Goal: Task Accomplishment & Management: Manage account settings

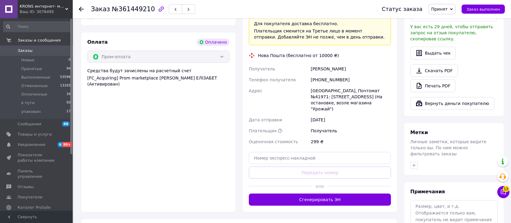
scroll to position [215, 0]
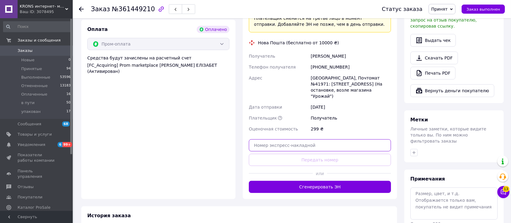
click at [319, 139] on input "text" at bounding box center [320, 145] width 142 height 12
paste input "20451246648440"
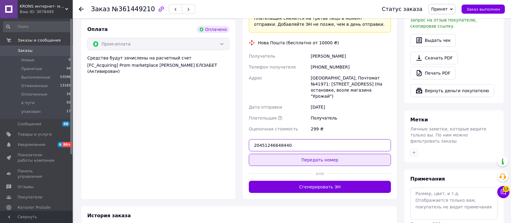
type input "20451246648440"
click at [325, 154] on button "Передать номер" at bounding box center [320, 160] width 142 height 12
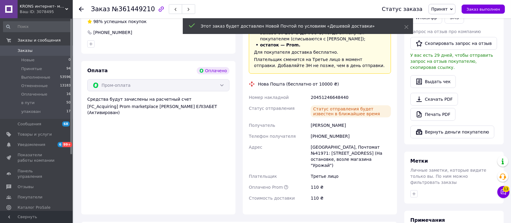
scroll to position [161, 0]
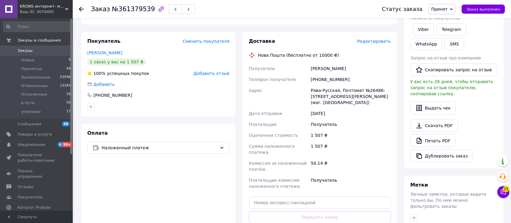
scroll to position [108, 0]
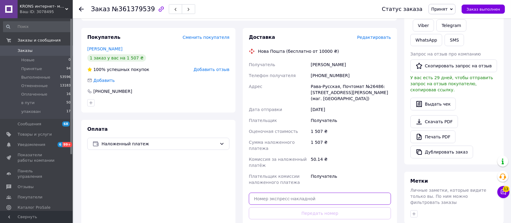
click at [304, 192] on input "text" at bounding box center [320, 198] width 142 height 12
paste input "20400477427539"
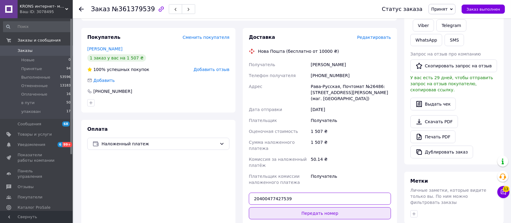
type input "20400477427539"
click at [319, 207] on button "Передать номер" at bounding box center [320, 213] width 142 height 12
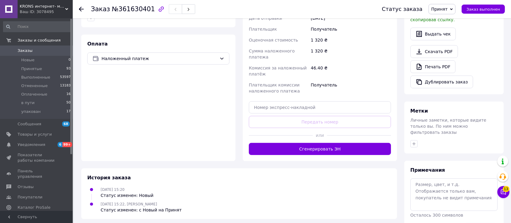
scroll to position [211, 0]
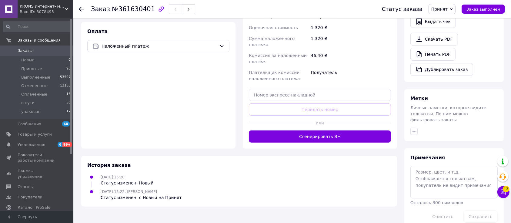
click at [501, 185] on div "13 Чат с покупателем Тех поддержка Чат с покупателем 13" at bounding box center [503, 176] width 12 height 47
click at [503, 191] on icon at bounding box center [503, 192] width 6 height 6
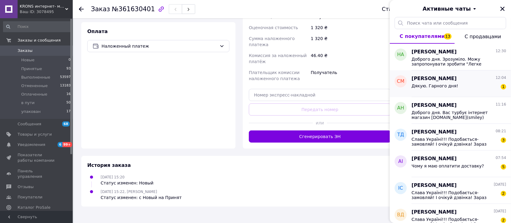
click at [453, 84] on div "Дякую. Гарного дня! 1" at bounding box center [458, 87] width 95 height 10
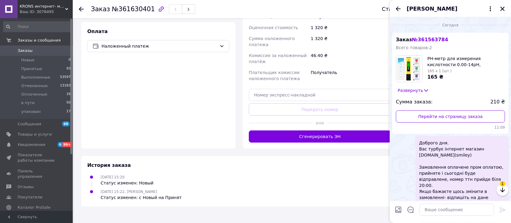
scroll to position [51, 0]
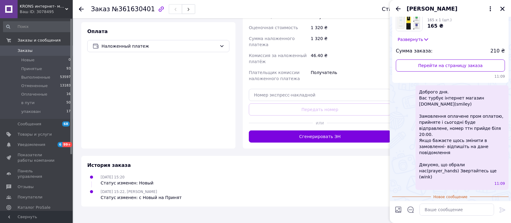
click at [398, 9] on icon "Назад" at bounding box center [397, 8] width 7 height 7
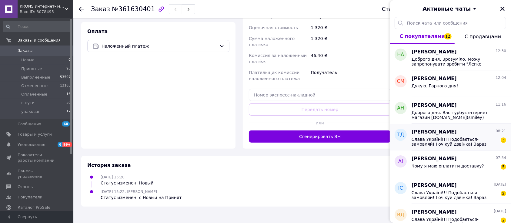
click at [467, 137] on span "Слава Україні!!! Подобається- замовляй! І очікуй дзвінка! Зараз компанія не мож…" at bounding box center [454, 142] width 86 height 10
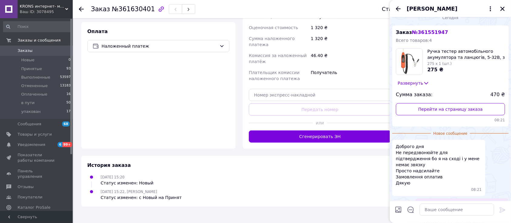
scroll to position [0, 0]
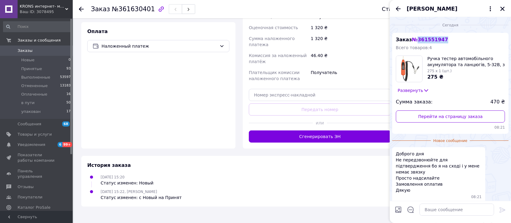
drag, startPoint x: 443, startPoint y: 38, endPoint x: 416, endPoint y: 39, distance: 26.7
click at [416, 39] on div "Заказ № 361551947 Всего товаров: 4 Ручка тестер автомобільного акумулятора та л…" at bounding box center [450, 83] width 116 height 101
copy span "361551947"
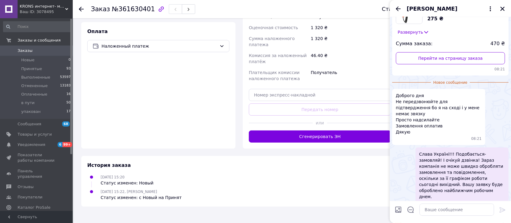
scroll to position [79, 0]
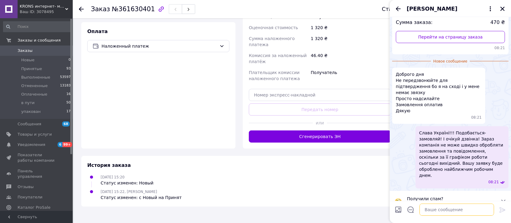
click at [451, 211] on textarea at bounding box center [456, 209] width 75 height 12
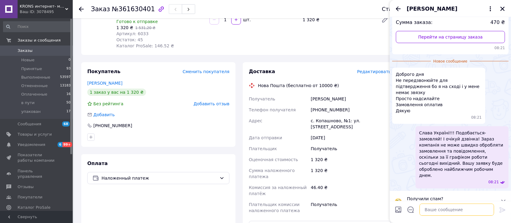
scroll to position [0, 0]
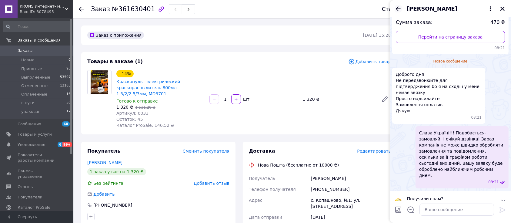
click at [398, 9] on icon "Назад" at bounding box center [397, 8] width 7 height 7
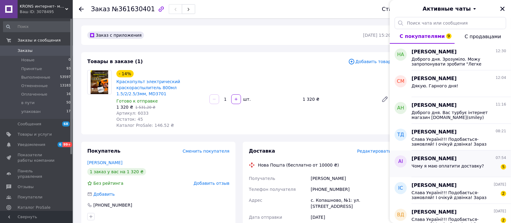
click at [477, 161] on div "[PERSON_NAME] 07:54" at bounding box center [458, 158] width 95 height 7
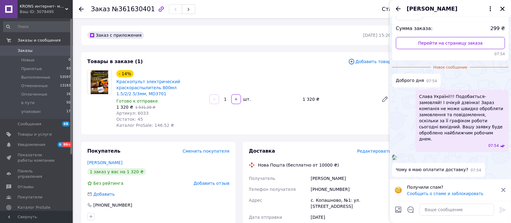
scroll to position [141, 0]
click at [397, 155] on img at bounding box center [394, 157] width 5 height 5
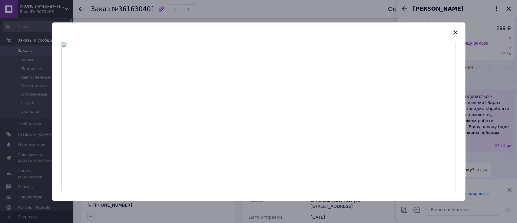
click at [486, 131] on div at bounding box center [258, 111] width 517 height 223
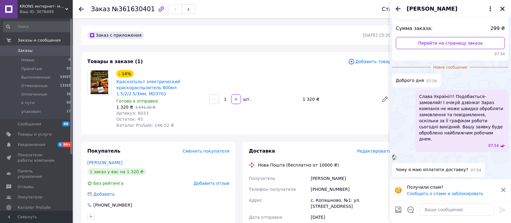
click at [396, 6] on icon "Назад" at bounding box center [397, 8] width 7 height 7
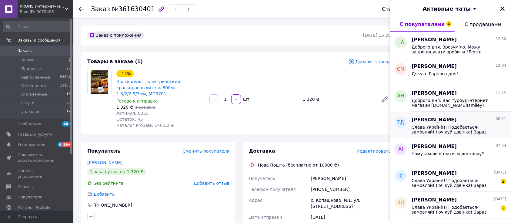
scroll to position [108, 0]
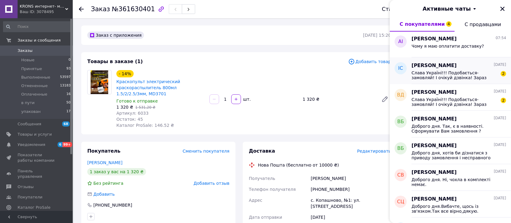
click at [441, 78] on span "Слава Україні!!! Подобається- замовляй! І очікуй дзвінка! Зараз компанія не мож…" at bounding box center [454, 75] width 86 height 10
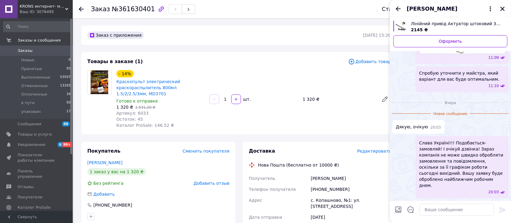
scroll to position [498, 0]
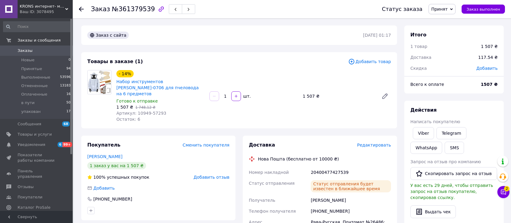
scroll to position [108, 0]
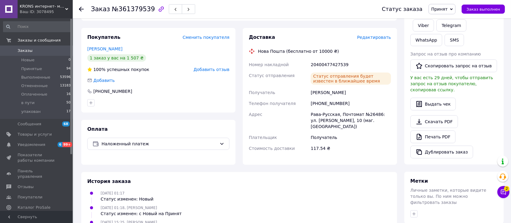
click at [254, 190] on div "11.09.2025 01:17 Статус изменен: Новый" at bounding box center [239, 196] width 308 height 12
click at [505, 191] on icon at bounding box center [503, 192] width 6 height 6
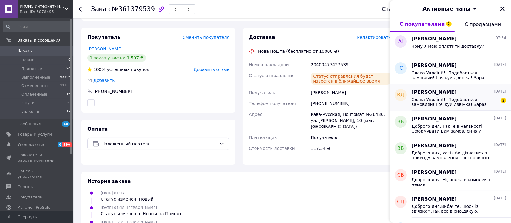
click at [456, 105] on span "Слава Україні!!! Подобається- замовляй! І очікуй дзвінка! Зараз компанія не мож…" at bounding box center [454, 102] width 86 height 10
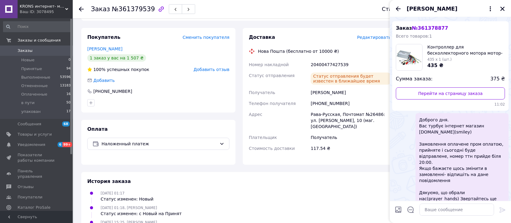
scroll to position [0, 0]
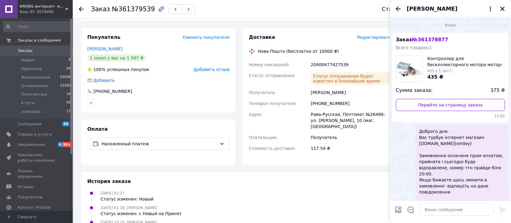
click at [398, 9] on icon "Назад" at bounding box center [398, 8] width 5 height 5
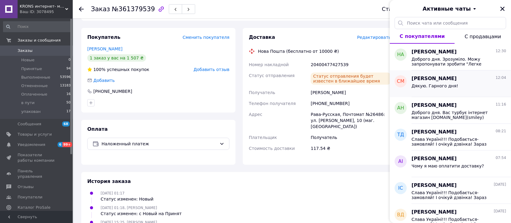
click at [451, 85] on span "Дякую. Гарного дня!" at bounding box center [434, 85] width 47 height 5
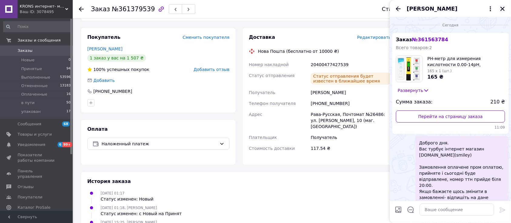
click at [502, 9] on icon "Закрыть" at bounding box center [502, 8] width 5 height 5
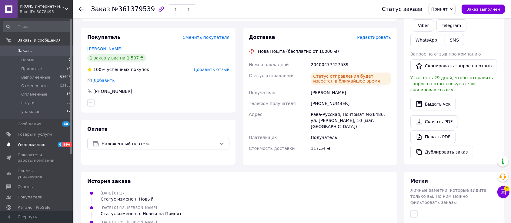
click at [32, 142] on span "Уведомления" at bounding box center [32, 144] width 28 height 5
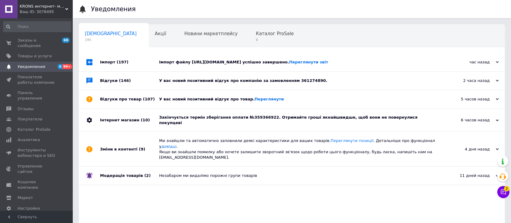
click at [197, 115] on div "Закінчується термін зберігання оплати №359366922. Отримайте гроші якнайшвидше, …" at bounding box center [298, 119] width 279 height 23
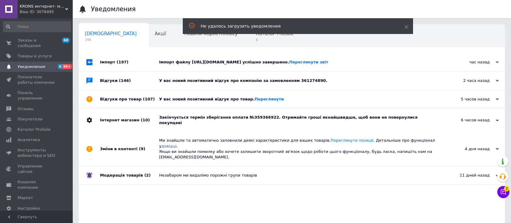
click at [288, 118] on div "Закінчується термін зберігання оплати №359366922. Отримайте гроші якнайшвидше, …" at bounding box center [298, 120] width 279 height 11
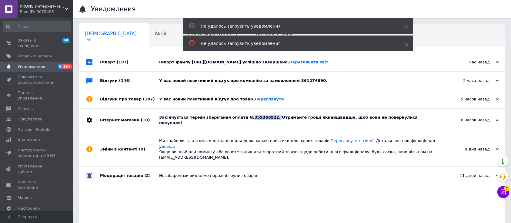
drag, startPoint x: 263, startPoint y: 120, endPoint x: 240, endPoint y: 122, distance: 23.2
click at [240, 122] on div "Закінчується термін зберігання оплати №359366922. Отримайте гроші якнайшвидше, …" at bounding box center [298, 119] width 279 height 23
copy div "359366922."
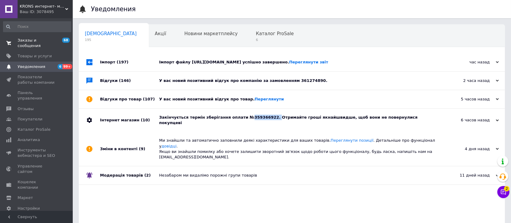
click at [57, 35] on link "Заказы и сообщения 68 0" at bounding box center [37, 43] width 74 height 16
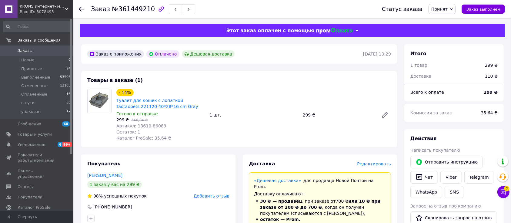
click at [54, 50] on span "Заказы" at bounding box center [37, 50] width 38 height 5
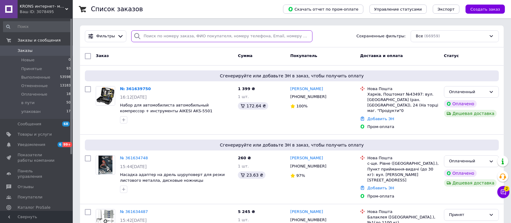
click at [187, 36] on input "search" at bounding box center [221, 36] width 181 height 12
paste input "359366922."
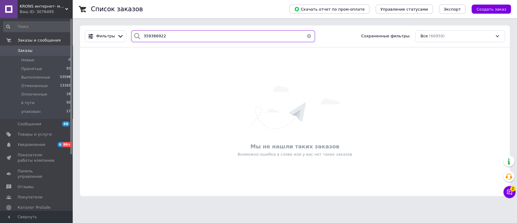
type input "359366922"
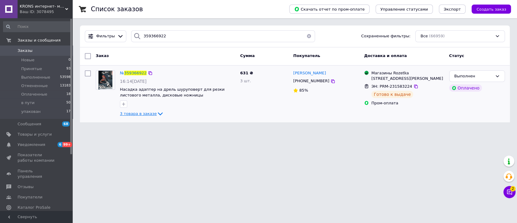
click at [146, 114] on span "3 товара в заказе" at bounding box center [138, 113] width 37 height 5
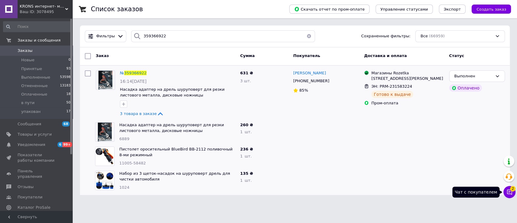
click at [508, 193] on icon at bounding box center [510, 192] width 6 height 6
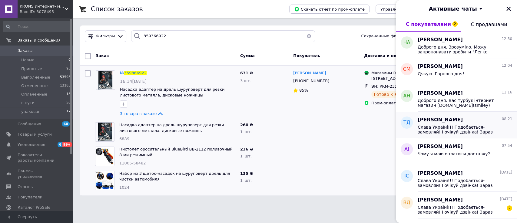
scroll to position [54, 0]
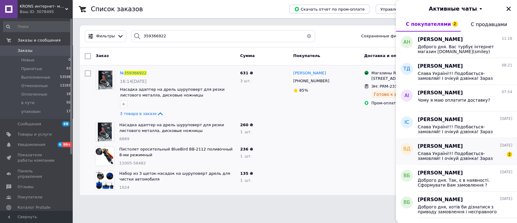
click at [453, 153] on span "Слава Україні!!! Подобається- замовляй! І очікуй дзвінка! Зараз компанія не мож…" at bounding box center [461, 156] width 86 height 10
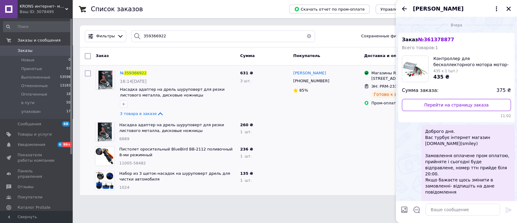
scroll to position [98, 0]
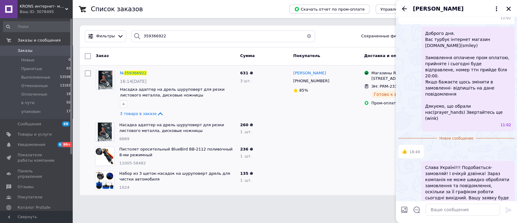
click at [403, 5] on icon "Назад" at bounding box center [404, 8] width 7 height 7
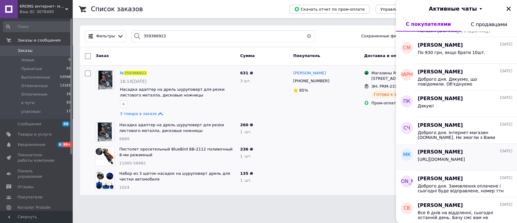
scroll to position [342, 0]
